Goal: Transaction & Acquisition: Purchase product/service

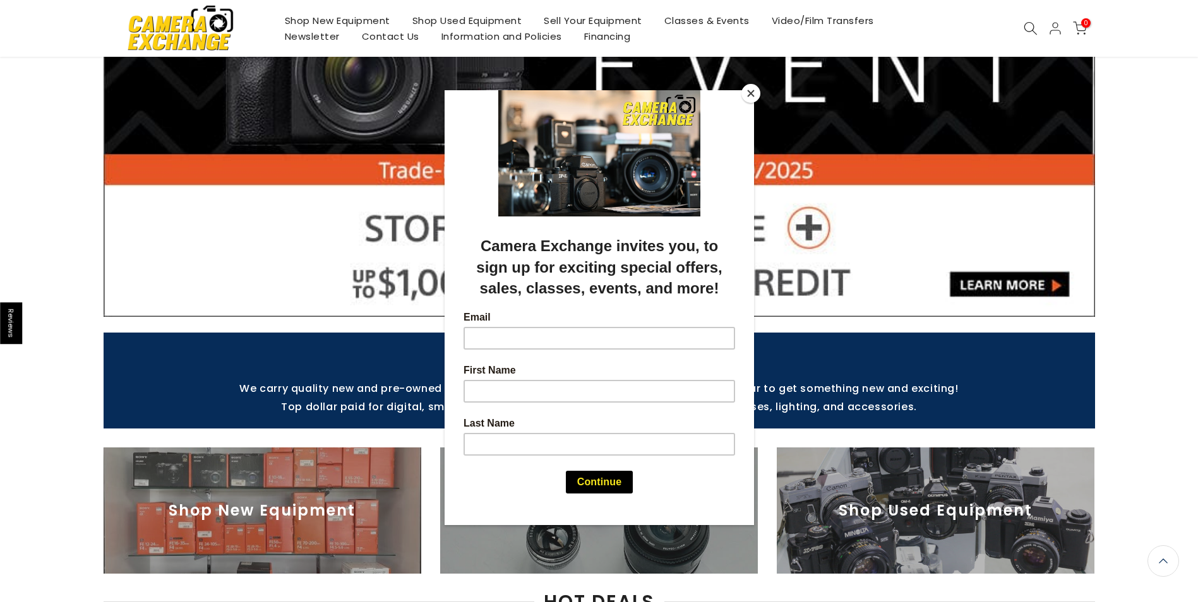
scroll to position [253, 0]
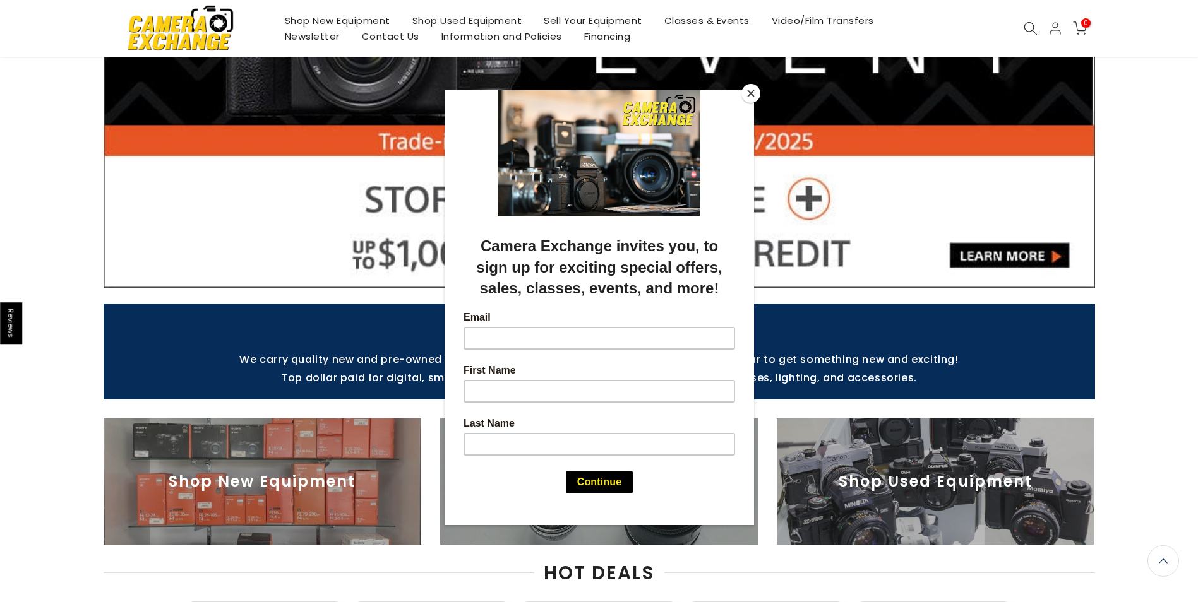
click at [749, 90] on button "Close" at bounding box center [750, 93] width 19 height 19
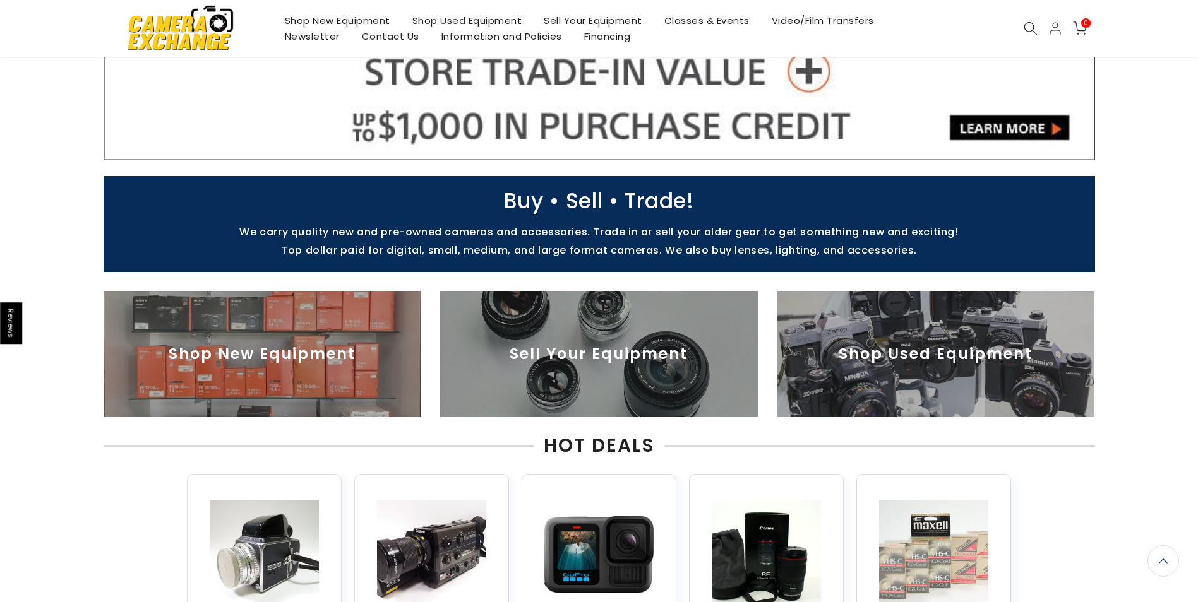
scroll to position [381, 0]
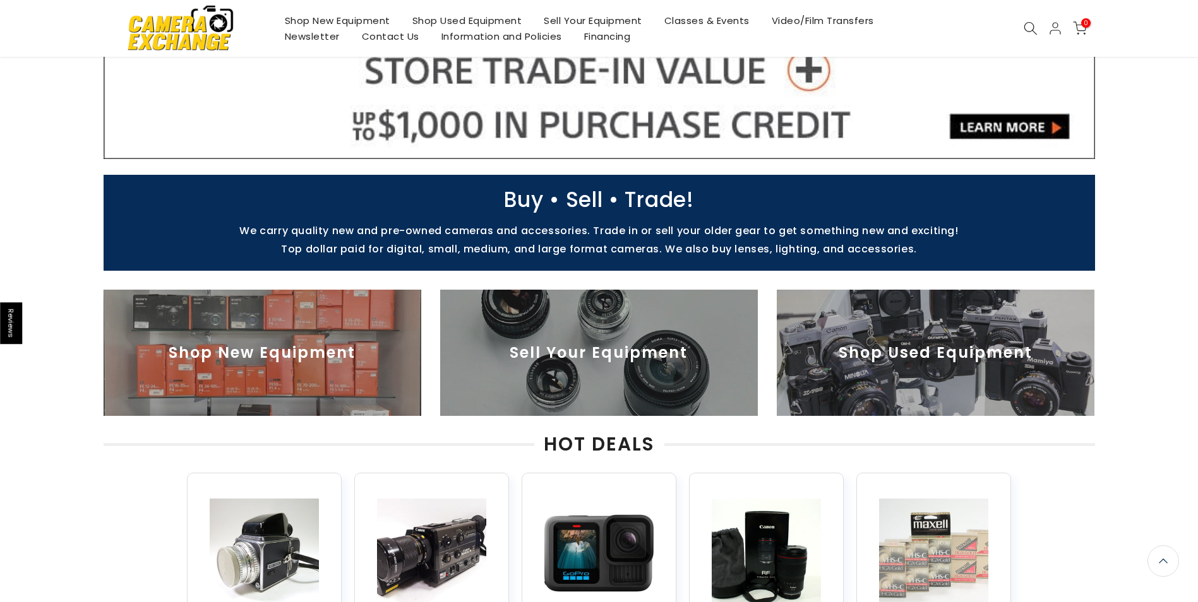
click at [265, 325] on img at bounding box center [263, 353] width 318 height 126
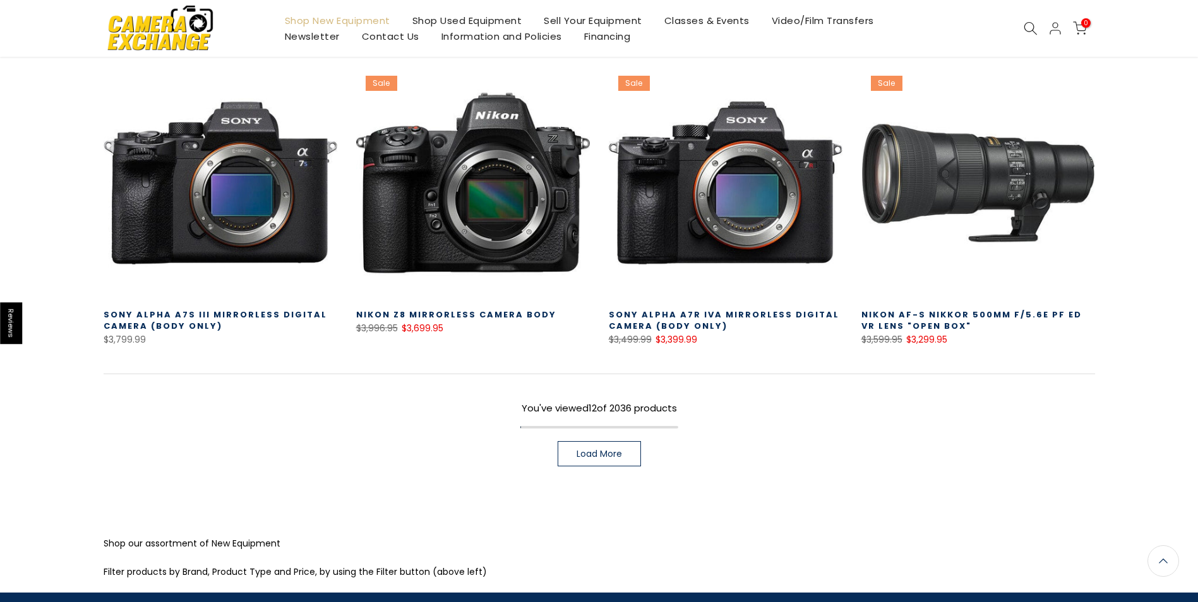
scroll to position [819, 0]
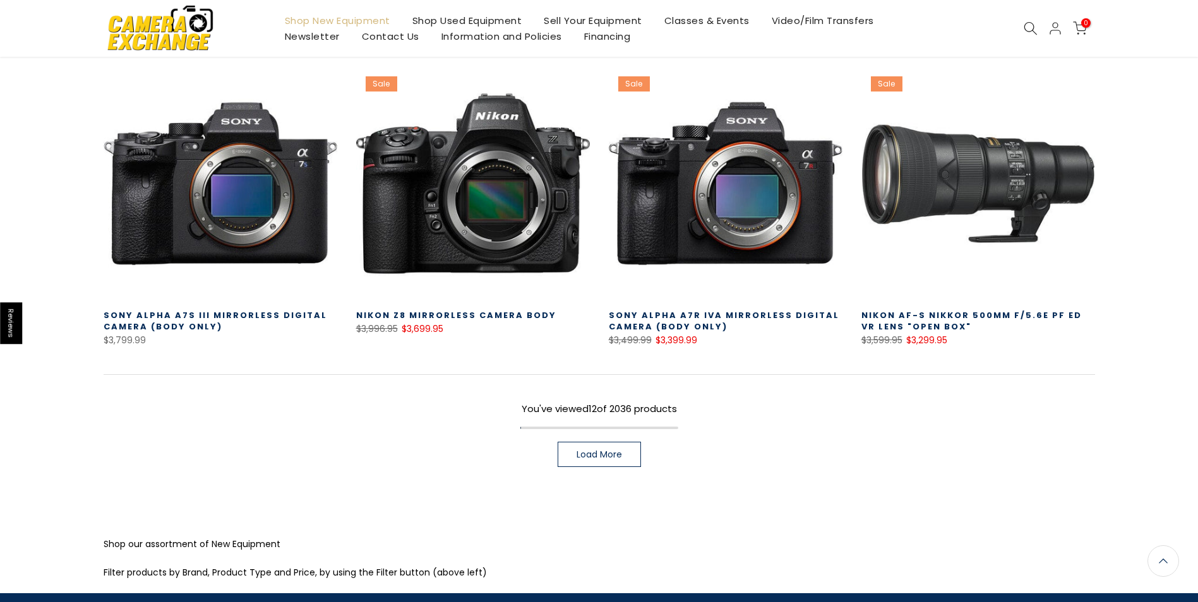
click at [618, 455] on span "Load More" at bounding box center [598, 454] width 45 height 9
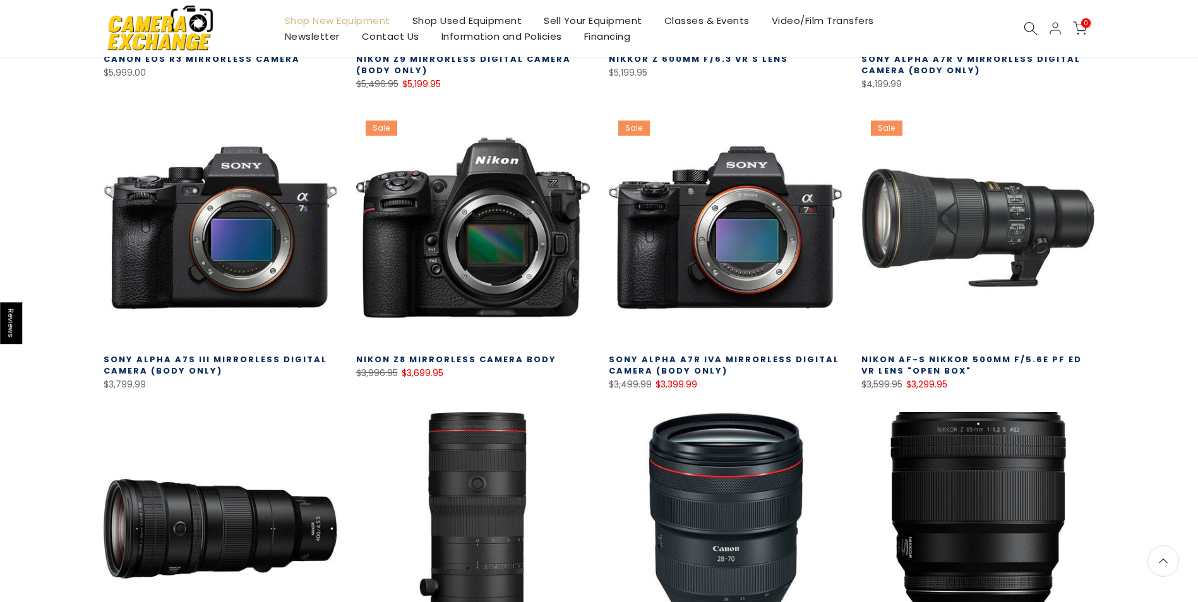
scroll to position [770, 0]
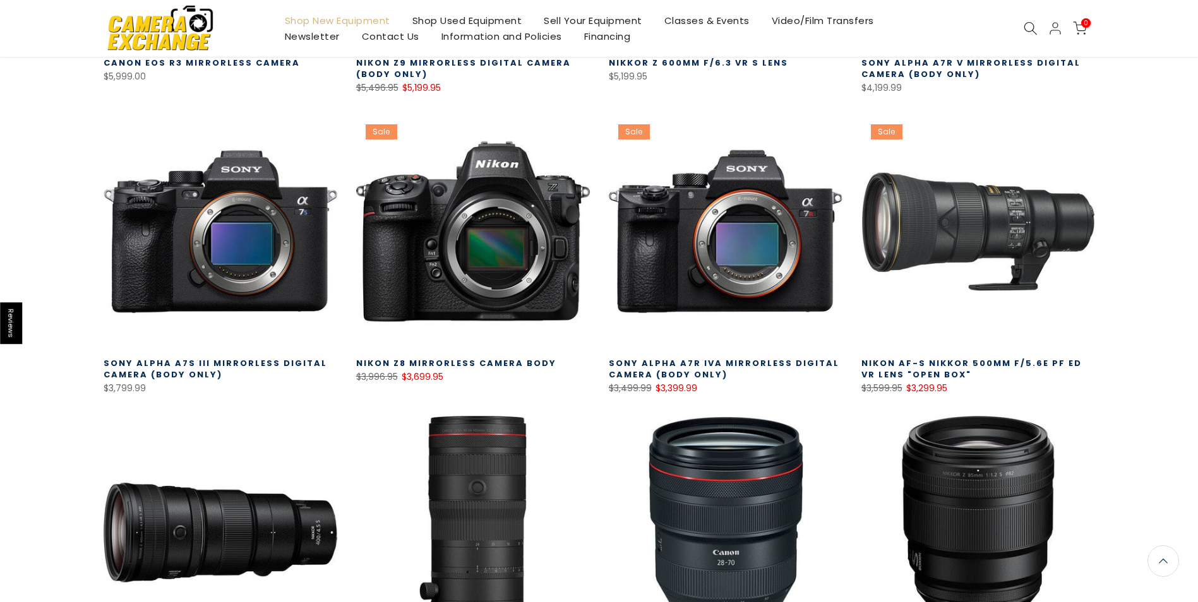
scroll to position [819, 0]
